Goal: Check status: Check status

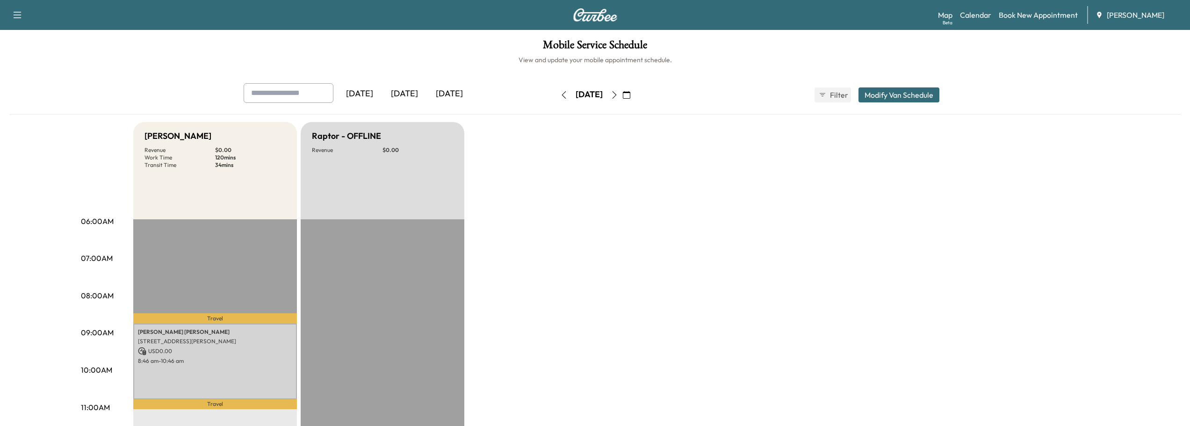
click at [560, 94] on icon "button" at bounding box center [563, 94] width 7 height 7
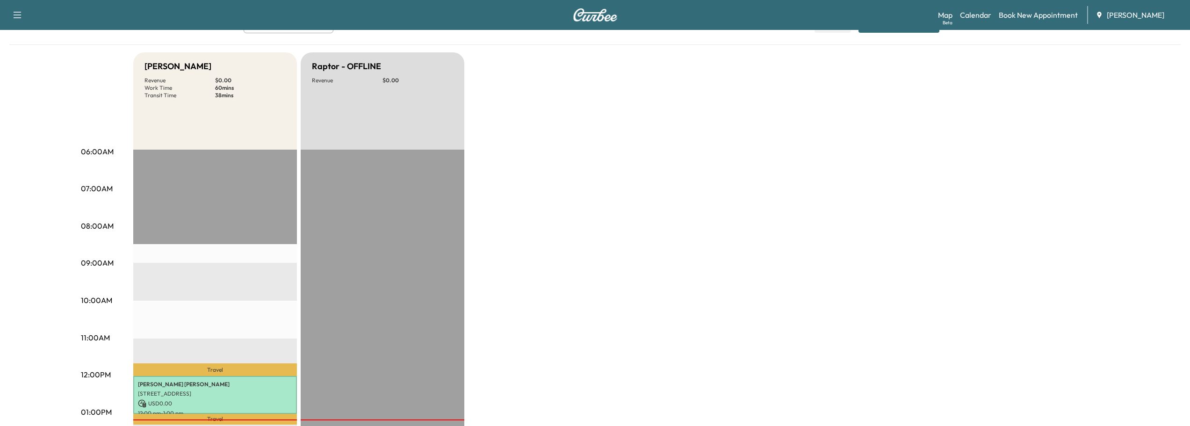
scroll to position [187, 0]
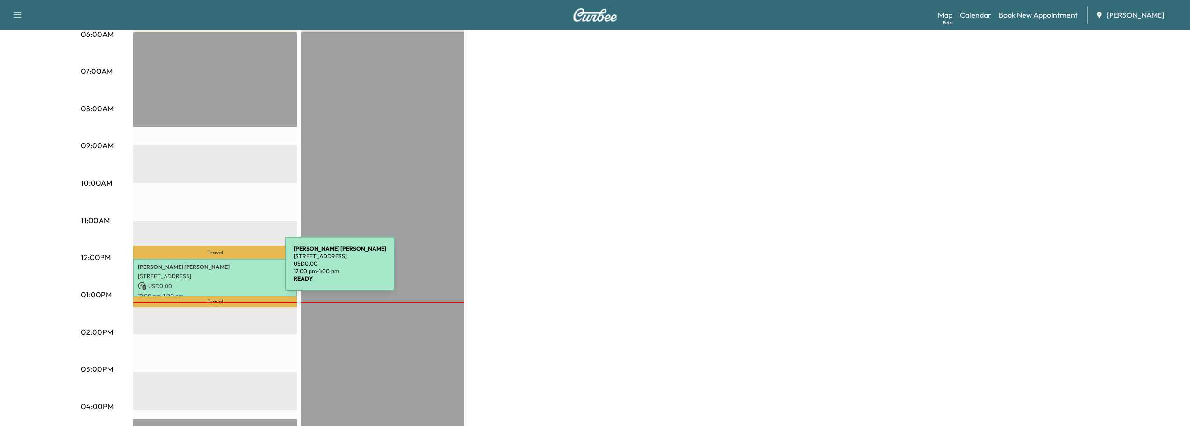
click at [215, 269] on div "[PERSON_NAME] [STREET_ADDRESS] USD 0.00 12:00 pm - 1:00 pm" at bounding box center [215, 278] width 164 height 38
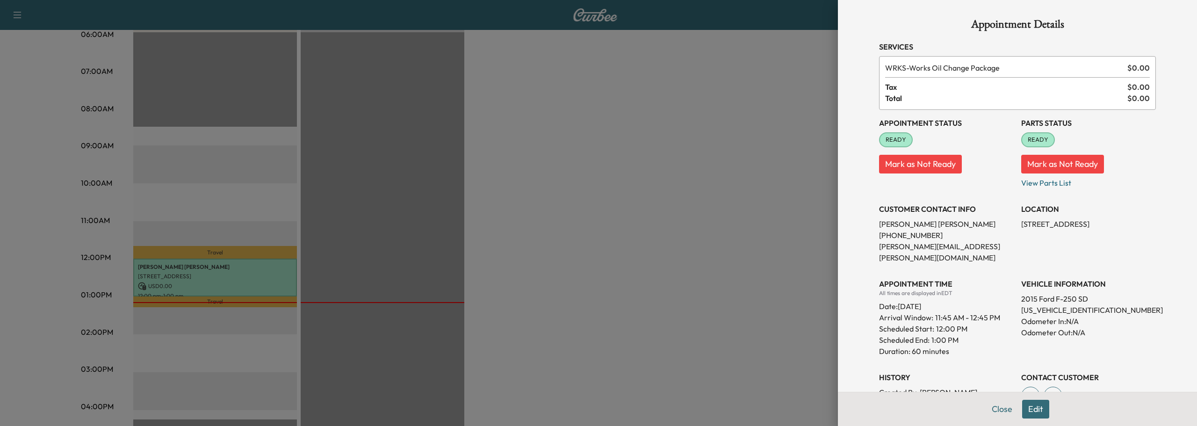
click at [725, 166] on div at bounding box center [598, 213] width 1197 height 426
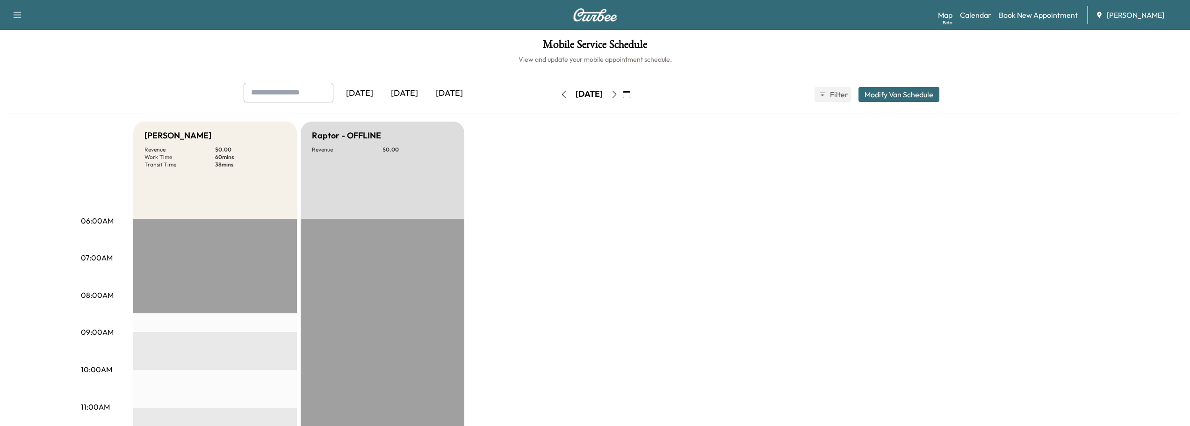
scroll to position [0, 0]
click at [618, 95] on icon "button" at bounding box center [614, 94] width 7 height 7
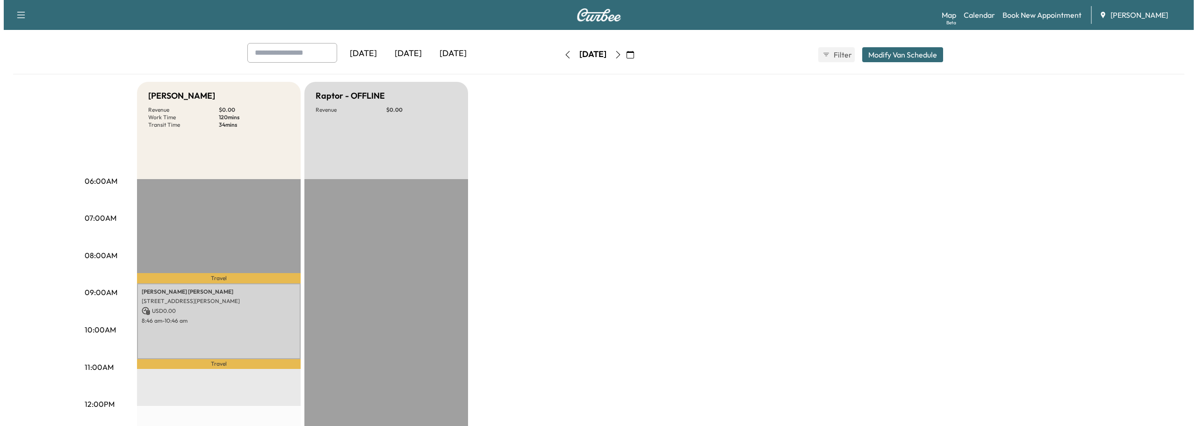
scroll to position [140, 0]
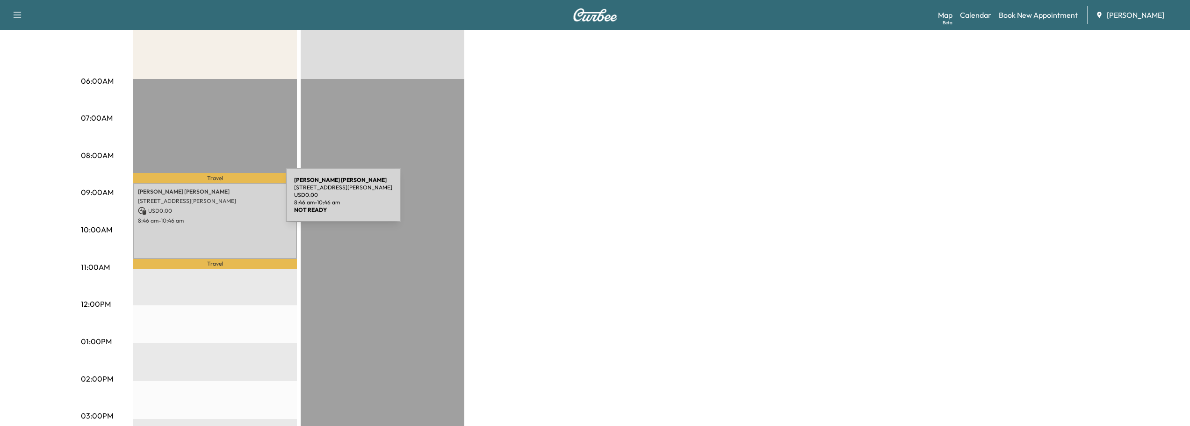
click at [216, 201] on p "[STREET_ADDRESS][PERSON_NAME]" at bounding box center [215, 200] width 154 height 7
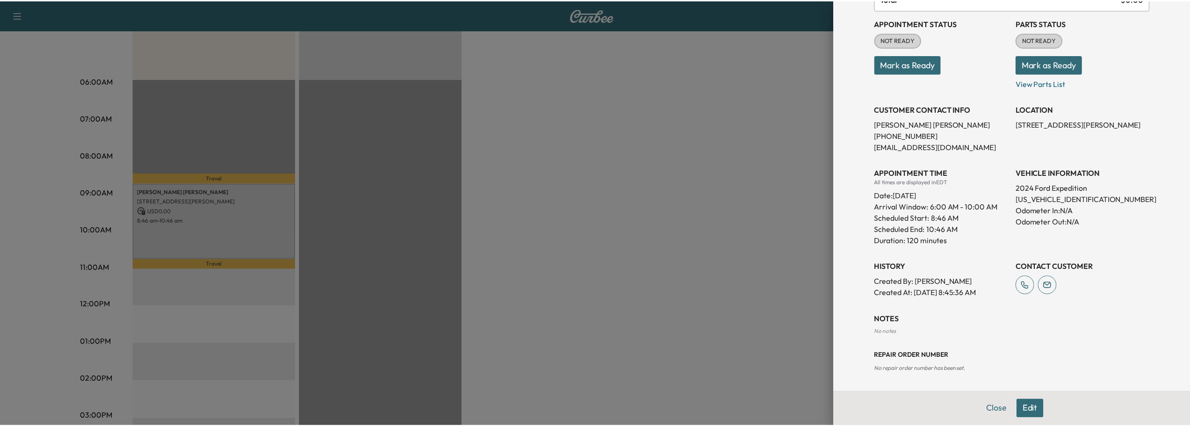
scroll to position [0, 0]
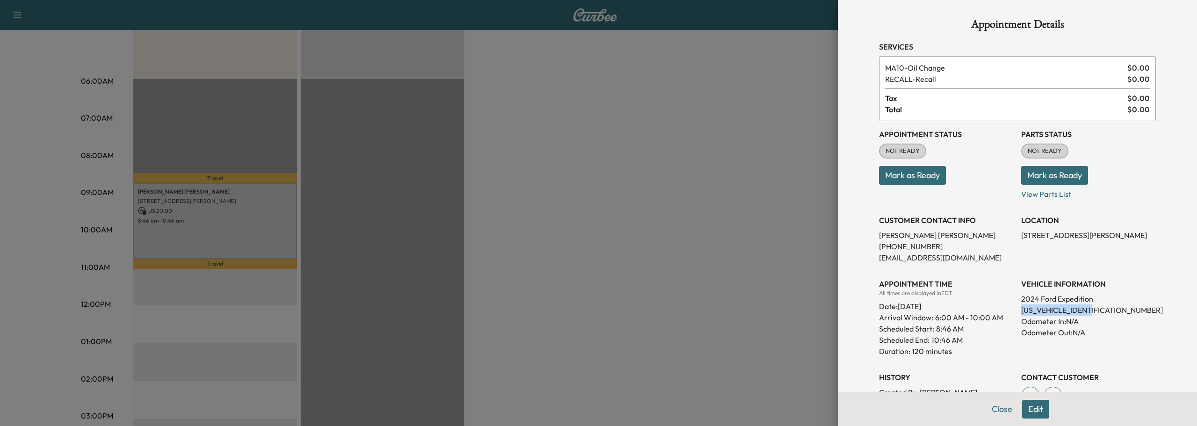
drag, startPoint x: 1013, startPoint y: 312, endPoint x: 1093, endPoint y: 313, distance: 79.5
click at [1093, 313] on div "Appointment Status NOT READY Mark as Ready Parts Status NOT READY Mark as Ready…" at bounding box center [1017, 265] width 277 height 288
copy p "[US_VEHICLE_IDENTIFICATION_NUMBER]"
click at [990, 407] on button "Close" at bounding box center [1002, 409] width 33 height 19
